Goal: Communication & Community: Answer question/provide support

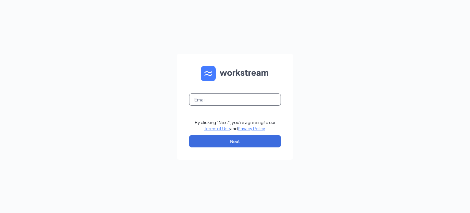
click at [232, 100] on input "text" at bounding box center [235, 99] width 92 height 12
type input "[EMAIL_ADDRESS][DOMAIN_NAME]"
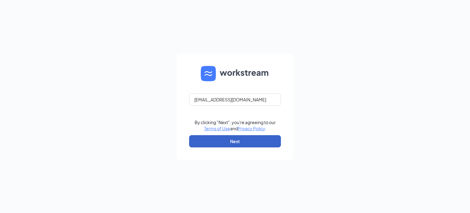
click at [234, 140] on button "Next" at bounding box center [235, 141] width 92 height 12
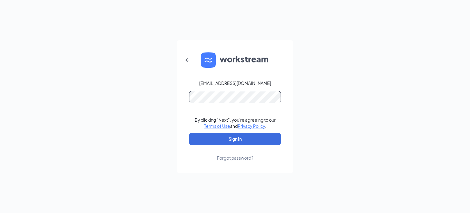
click at [189, 133] on button "Sign In" at bounding box center [235, 139] width 92 height 12
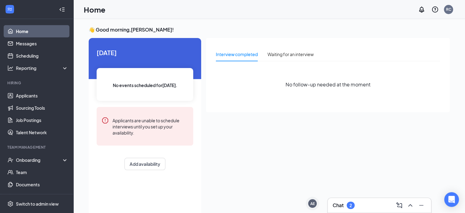
click at [359, 206] on div "Chat 2" at bounding box center [380, 205] width 94 height 10
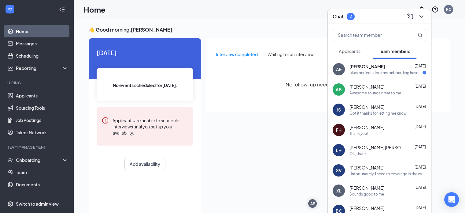
click at [382, 73] on div "okay perfect, does my onboarding have to be completed before setting a orientat…" at bounding box center [386, 72] width 73 height 5
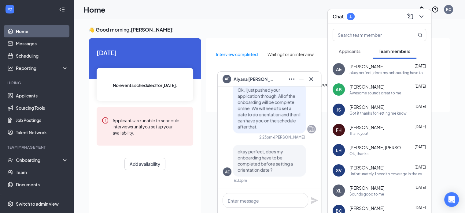
click at [360, 53] on span "Applicants" at bounding box center [350, 51] width 22 height 6
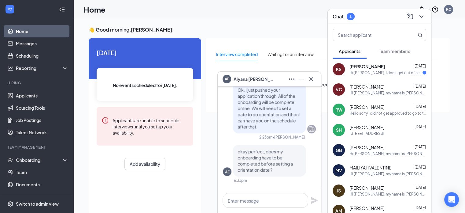
click at [373, 74] on div "Hi [PERSON_NAME], I don't get out of school until 4:30 on Tuesdays. Would anoth…" at bounding box center [386, 72] width 73 height 5
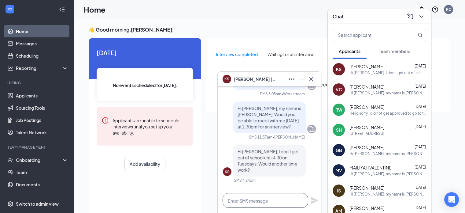
click at [256, 204] on textarea at bounding box center [266, 200] width 86 height 15
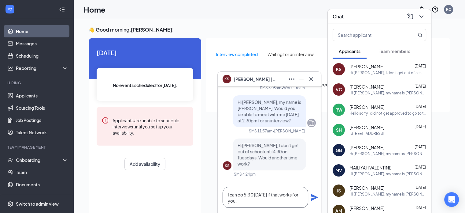
type textarea "I can do 5:30 [DATE] if that works for you."
click at [312, 194] on icon "Plane" at bounding box center [314, 197] width 7 height 7
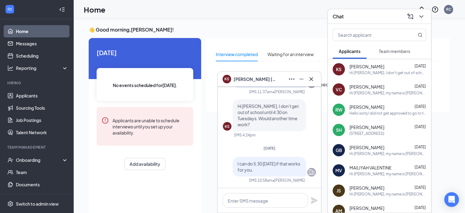
click at [389, 55] on button "Team members" at bounding box center [395, 50] width 44 height 15
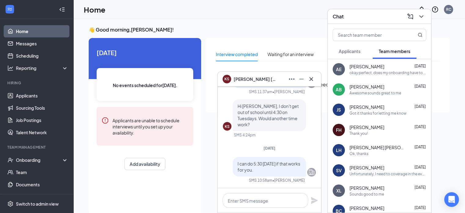
click at [383, 69] on div "[PERSON_NAME] [DATE]" at bounding box center [388, 66] width 77 height 6
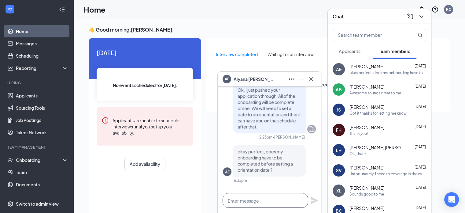
click at [266, 201] on textarea at bounding box center [266, 200] width 86 height 15
type textarea "Y"
click at [302, 80] on icon "Minimize" at bounding box center [301, 78] width 7 height 7
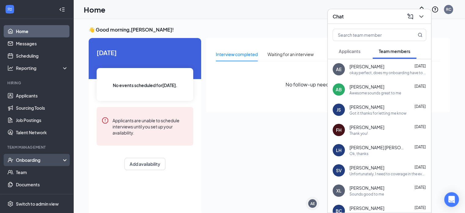
click at [38, 158] on div "Onboarding" at bounding box center [39, 160] width 47 height 6
click at [36, 174] on link "Overview" at bounding box center [42, 172] width 52 height 12
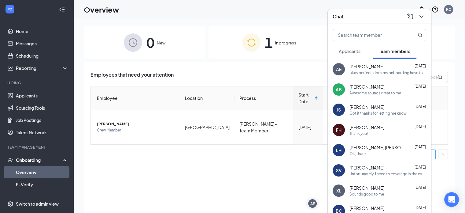
click at [242, 61] on div "0 New 1 In progress 11 Completed Employees that need your attention Employee Lo…" at bounding box center [269, 129] width 371 height 207
click at [422, 19] on icon "ChevronDown" at bounding box center [421, 16] width 7 height 7
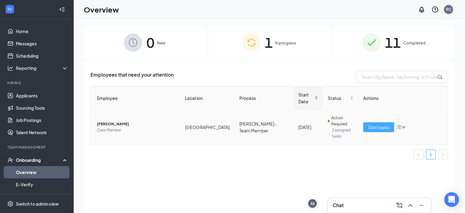
click at [376, 122] on button "Start tasks" at bounding box center [379, 127] width 31 height 10
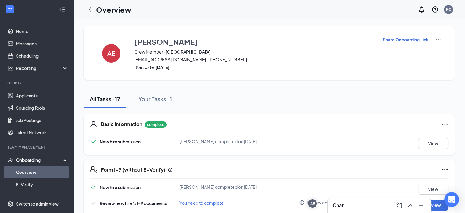
click at [348, 203] on div "Chat" at bounding box center [380, 205] width 94 height 10
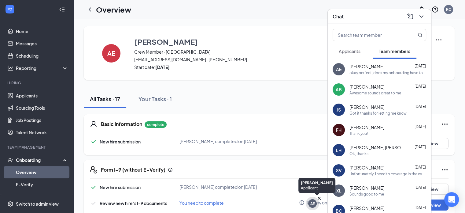
click at [309, 204] on div "AE" at bounding box center [312, 203] width 9 height 9
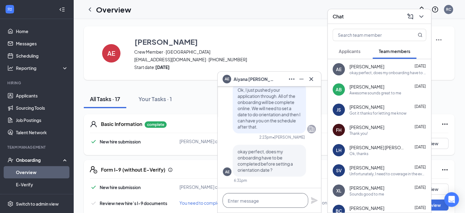
click at [267, 202] on textarea at bounding box center [266, 200] width 86 height 15
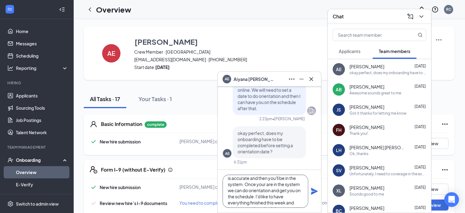
scroll to position [25, 0]
type textarea "Yes it does, once you complete everything HR will validate everything is accura…"
click at [313, 192] on icon "Plane" at bounding box center [314, 191] width 7 height 7
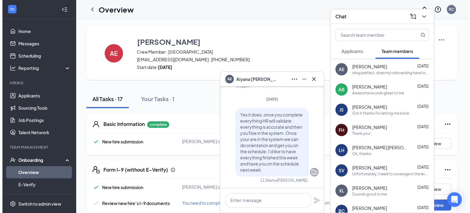
scroll to position [0, 0]
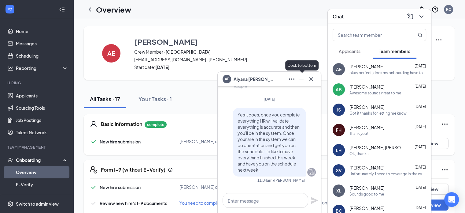
click at [301, 82] on icon "Minimize" at bounding box center [301, 78] width 7 height 7
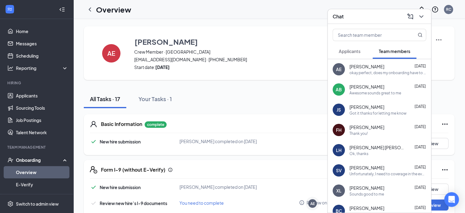
click at [360, 50] on span "Applicants" at bounding box center [350, 51] width 22 height 6
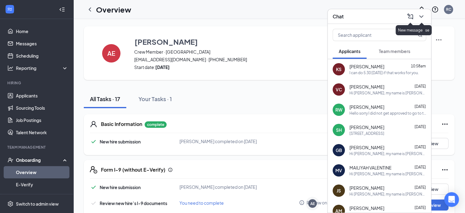
click at [424, 14] on icon "ChevronDown" at bounding box center [421, 16] width 7 height 7
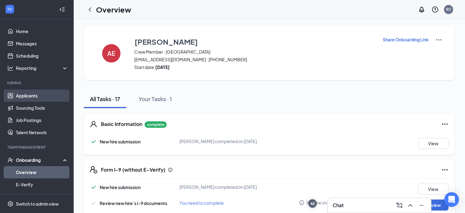
click at [35, 96] on link "Applicants" at bounding box center [42, 95] width 52 height 12
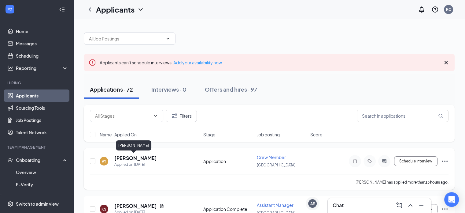
click at [136, 157] on h5 "[PERSON_NAME]" at bounding box center [135, 158] width 43 height 7
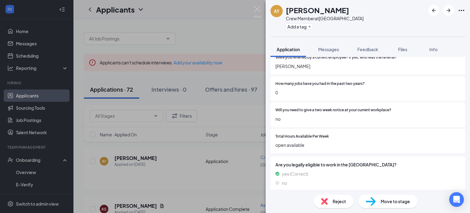
scroll to position [443, 0]
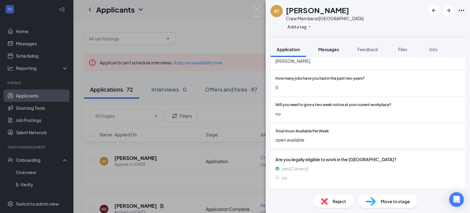
click at [327, 51] on span "Messages" at bounding box center [328, 50] width 21 height 6
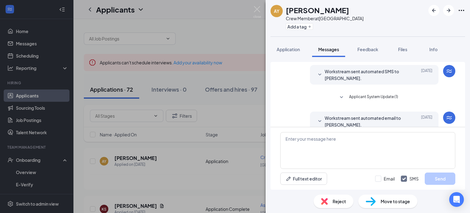
scroll to position [10, 0]
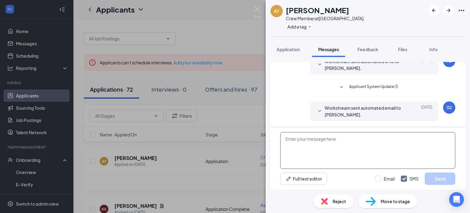
click at [356, 153] on textarea at bounding box center [367, 150] width 175 height 37
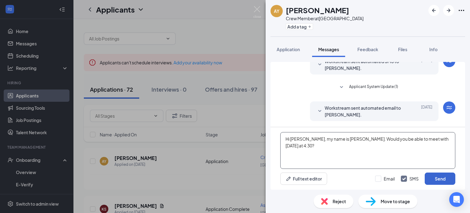
type textarea "Hi [PERSON_NAME], my name is [PERSON_NAME]. Would you be able to meet with [DAT…"
click at [442, 177] on button "Send" at bounding box center [440, 178] width 31 height 12
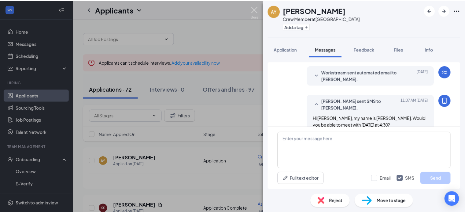
scroll to position [50, 0]
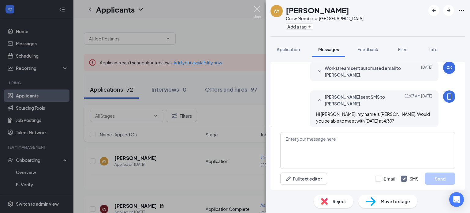
click at [258, 9] on img at bounding box center [257, 12] width 8 height 12
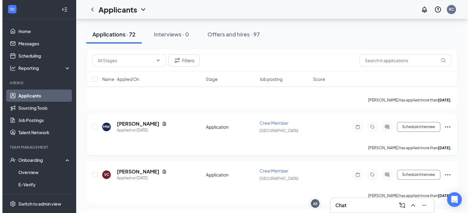
scroll to position [184, 0]
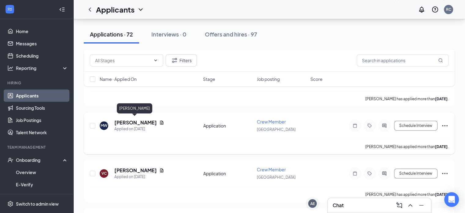
click at [141, 120] on h5 "[PERSON_NAME]" at bounding box center [135, 122] width 43 height 7
